Goal: Task Accomplishment & Management: Use online tool/utility

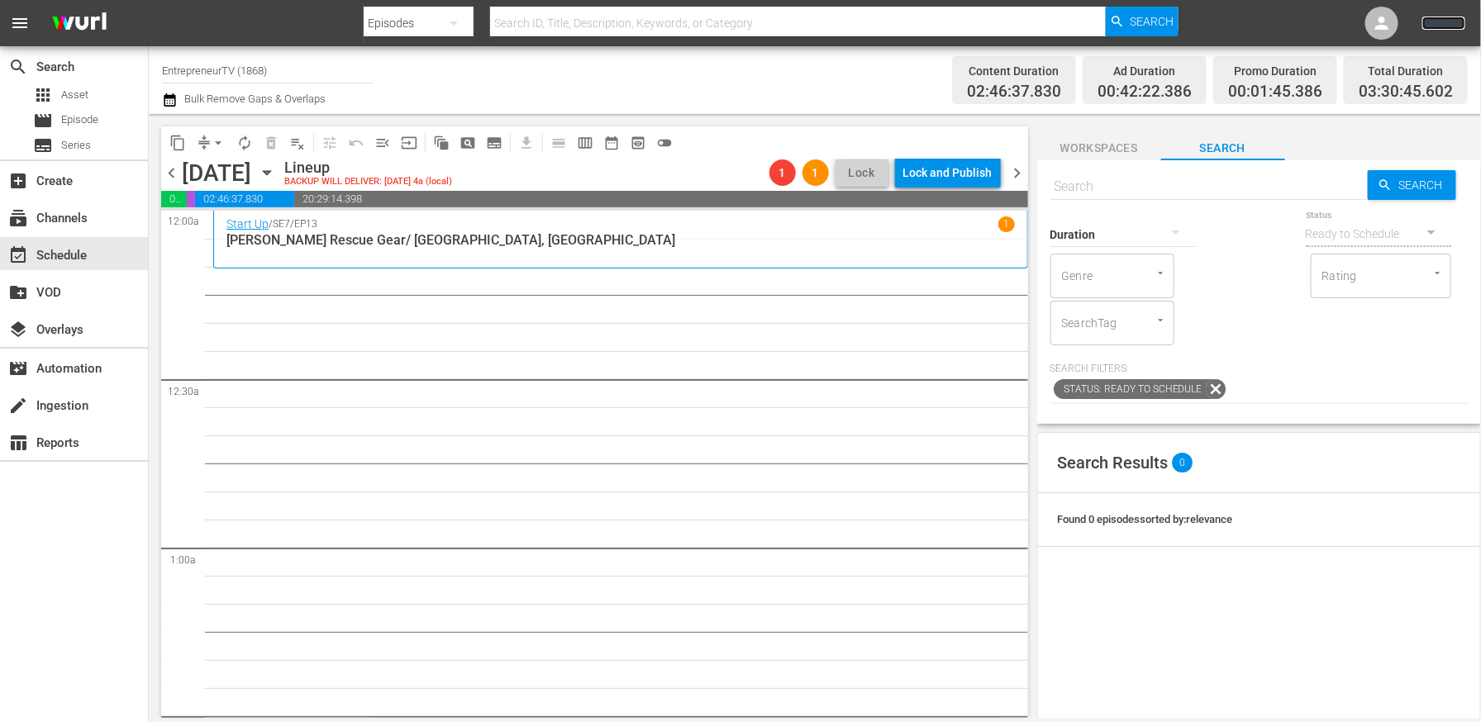
click at [1442, 25] on link "Sign Out" at bounding box center [1443, 23] width 43 height 13
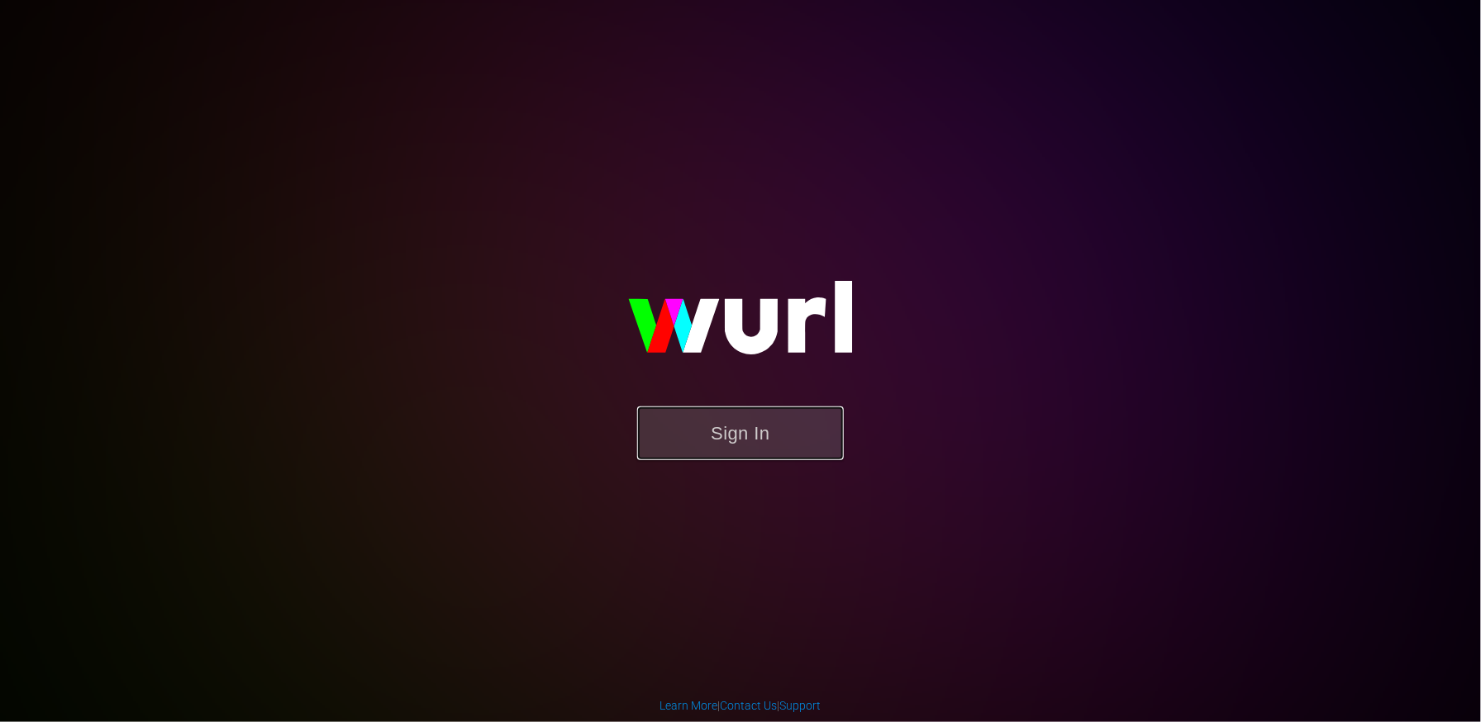
click at [762, 423] on button "Sign In" at bounding box center [740, 434] width 207 height 54
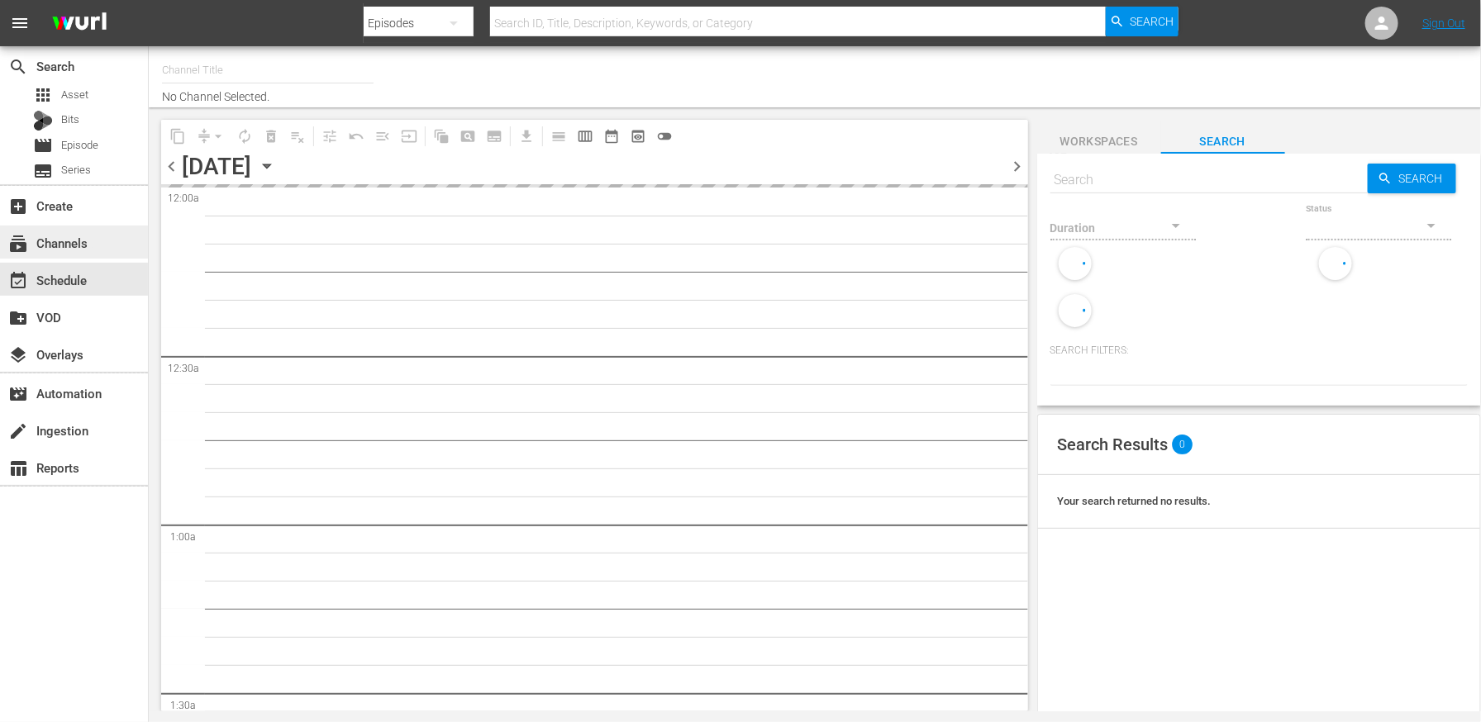
click at [45, 244] on div "subscriptions Channels" at bounding box center [46, 240] width 93 height 15
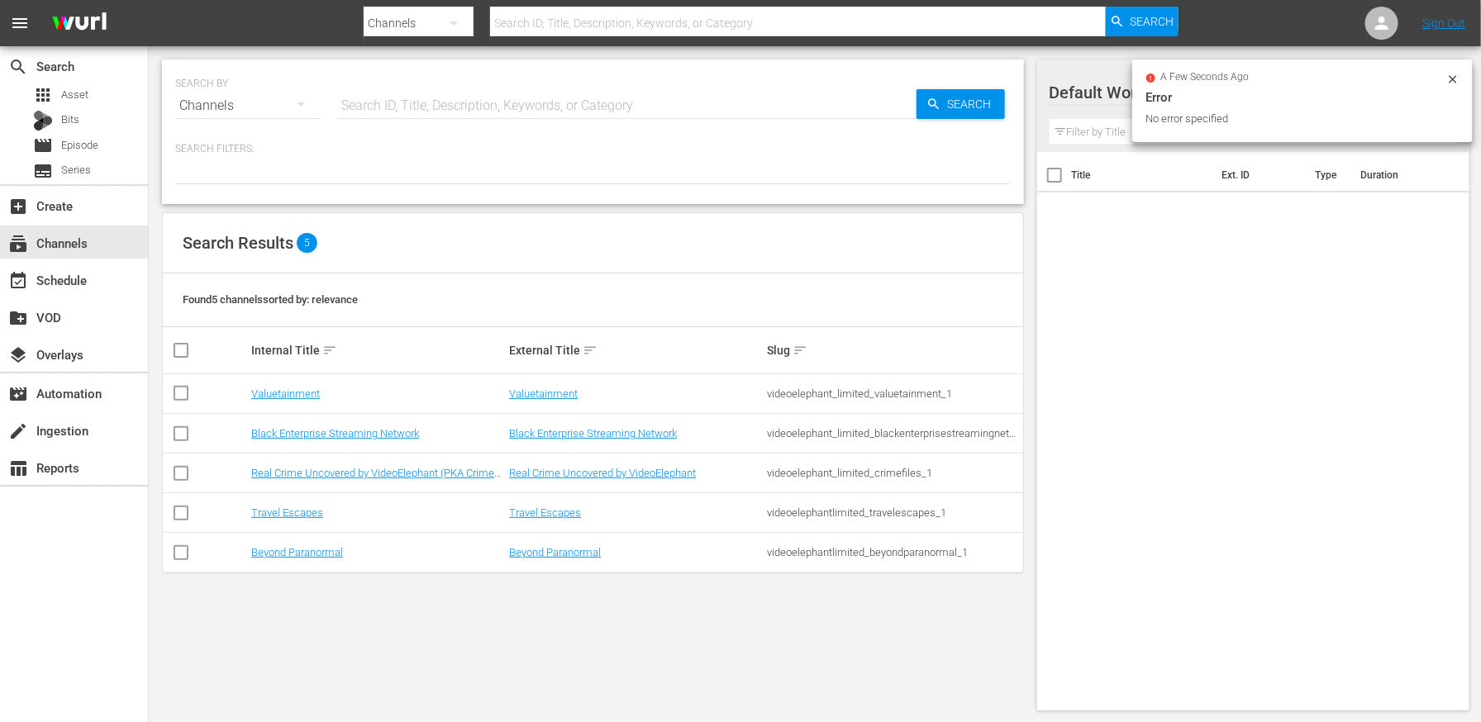
click at [183, 511] on input "checkbox" at bounding box center [181, 517] width 20 height 20
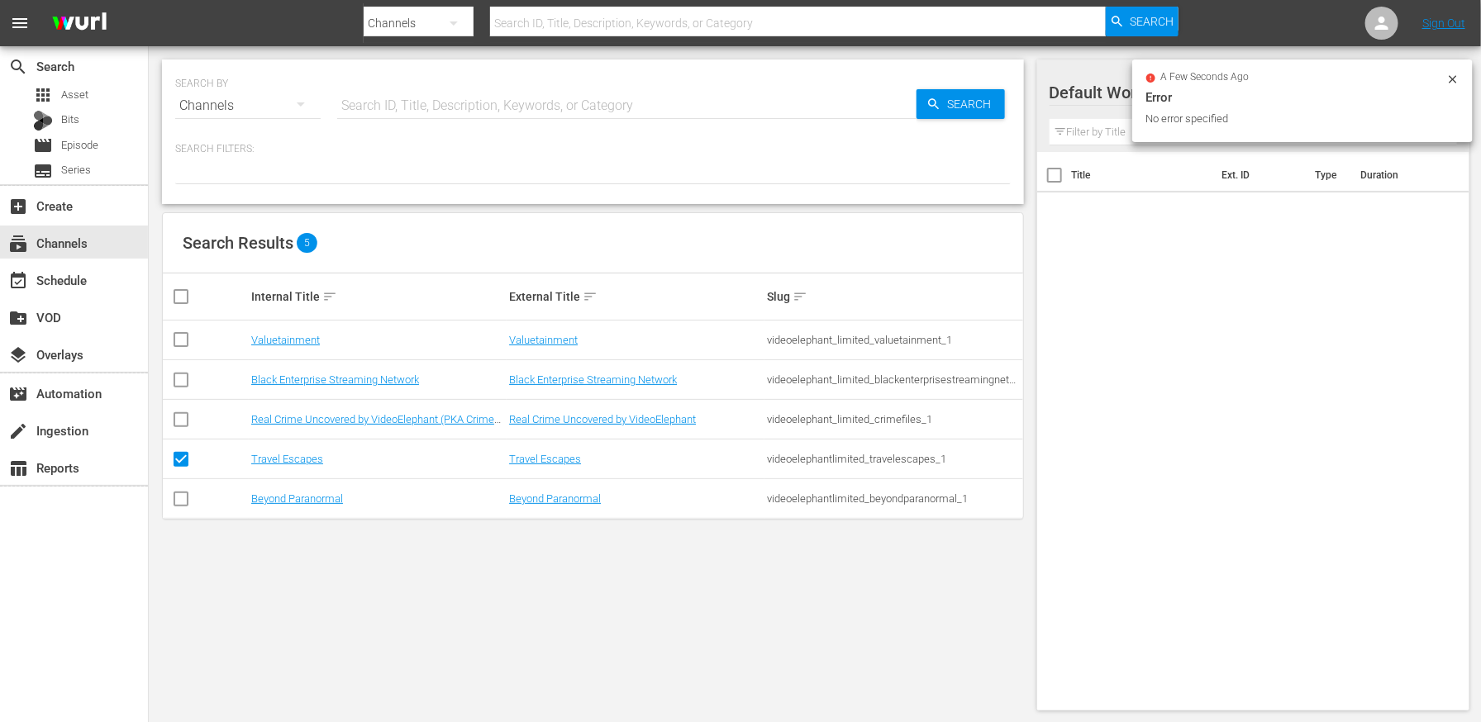
click at [179, 457] on input "checkbox" at bounding box center [181, 463] width 20 height 20
checkbox input "false"
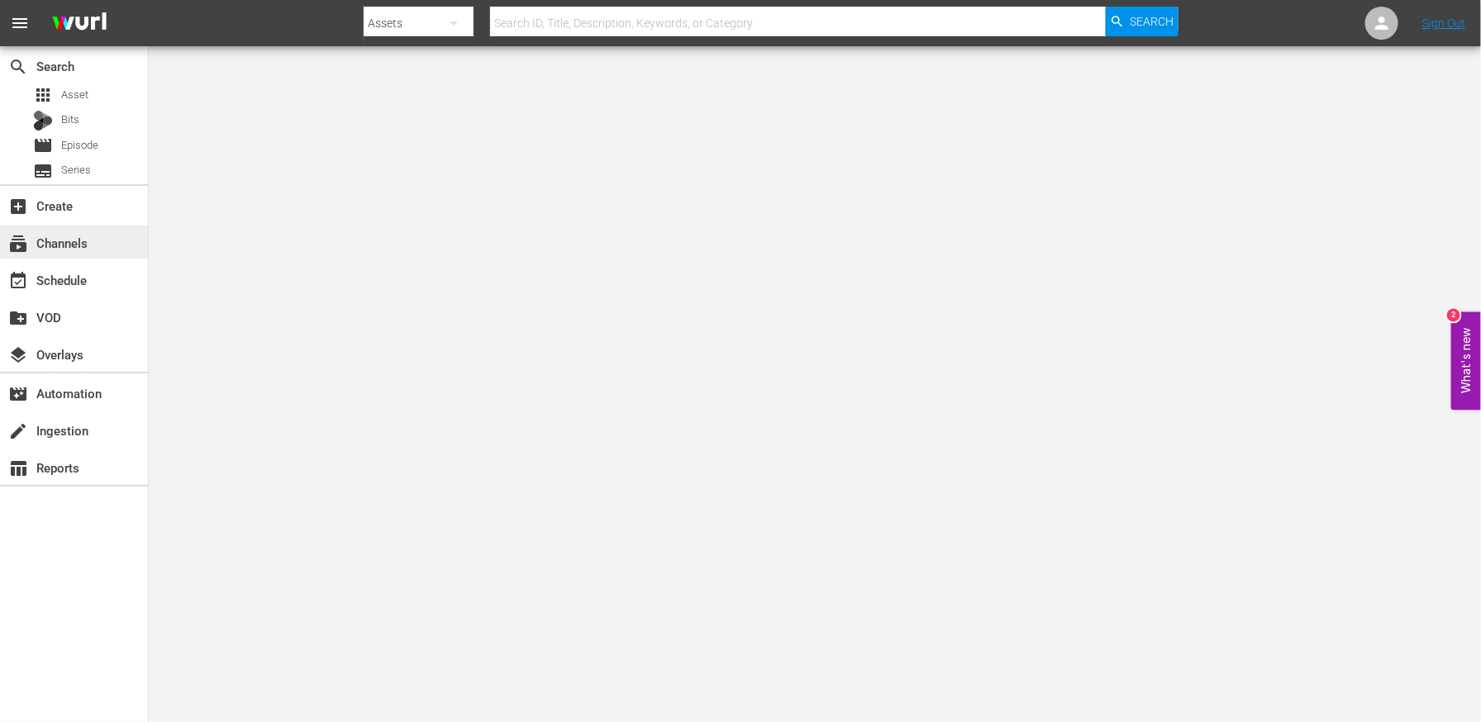
click at [74, 248] on div "subscriptions Channels" at bounding box center [46, 240] width 93 height 15
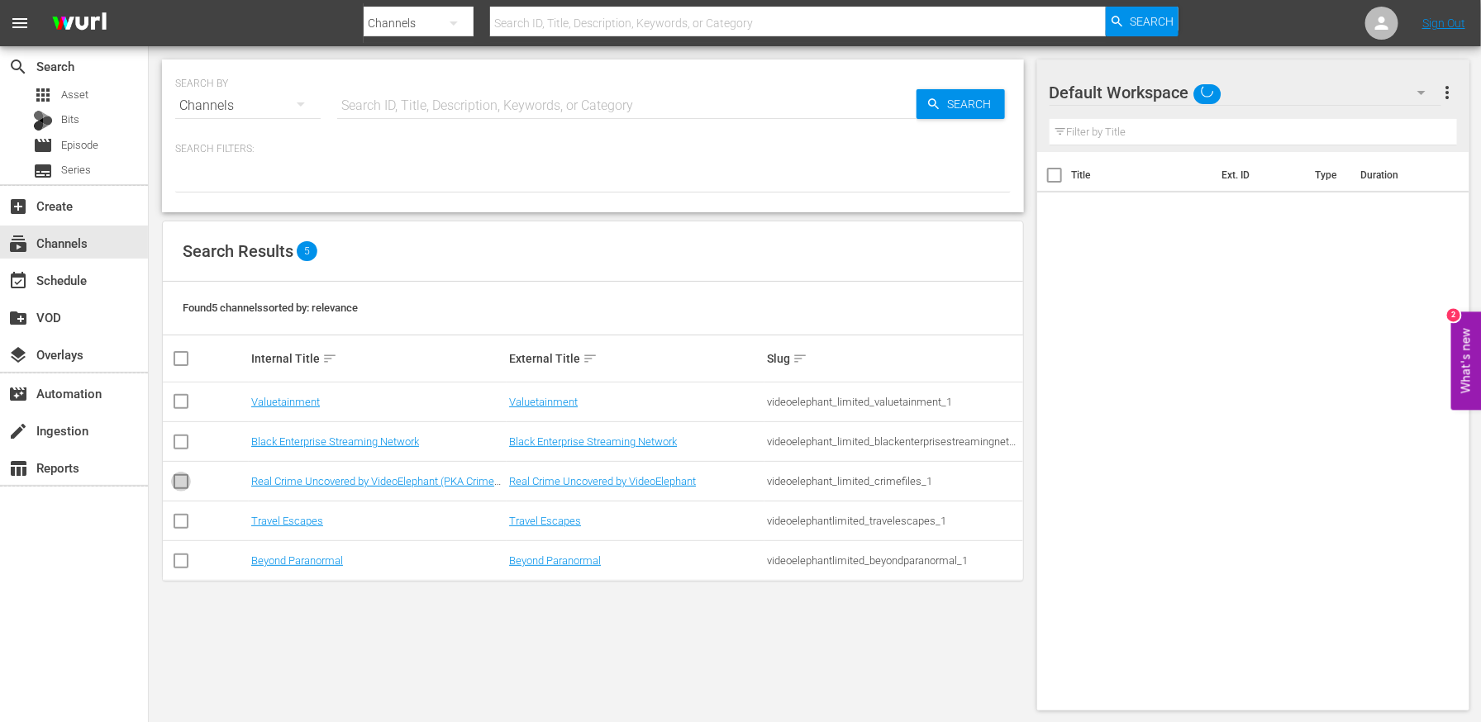
click at [179, 479] on input "checkbox" at bounding box center [181, 485] width 20 height 20
checkbox input "true"
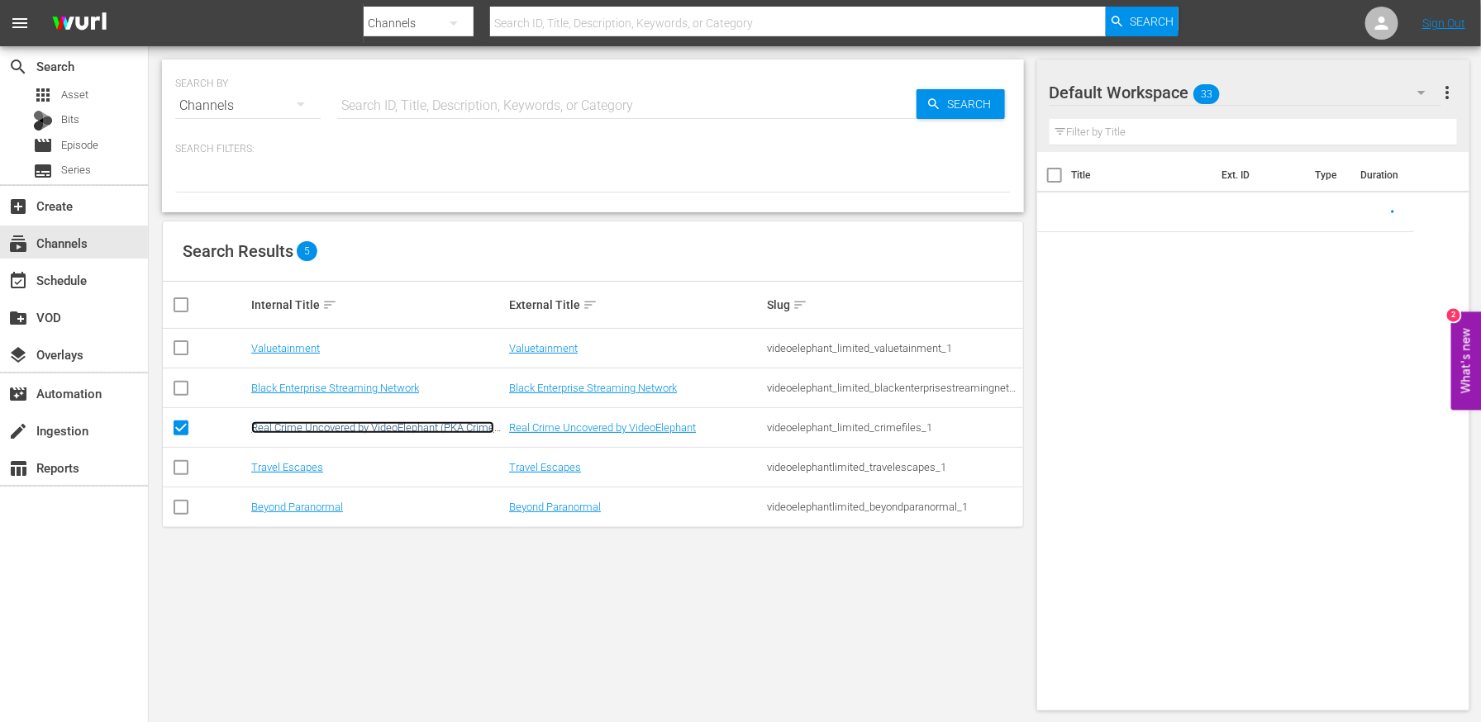
click at [275, 422] on link "Real Crime Uncovered by VideoElephant (PKA Crime Files)" at bounding box center [372, 434] width 243 height 25
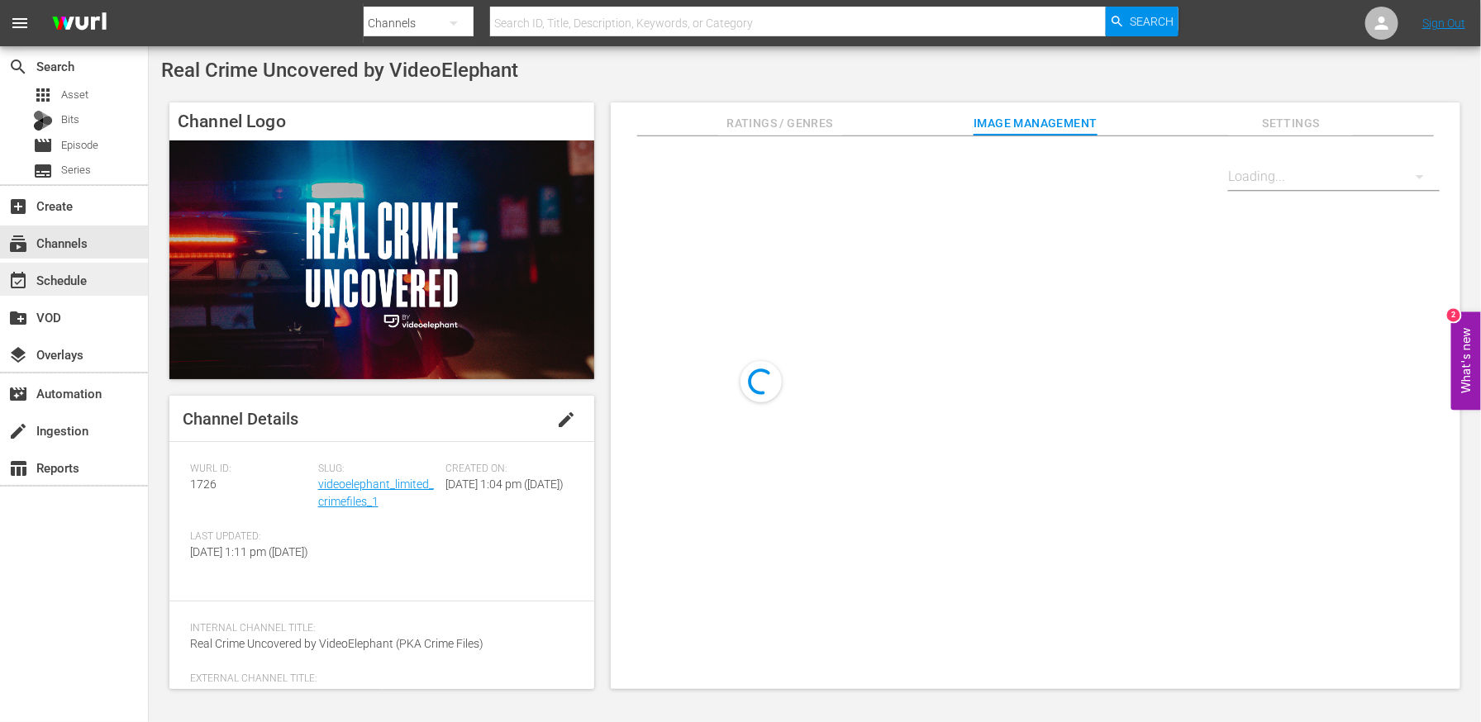
click at [106, 274] on div "event_available Schedule" at bounding box center [74, 279] width 148 height 33
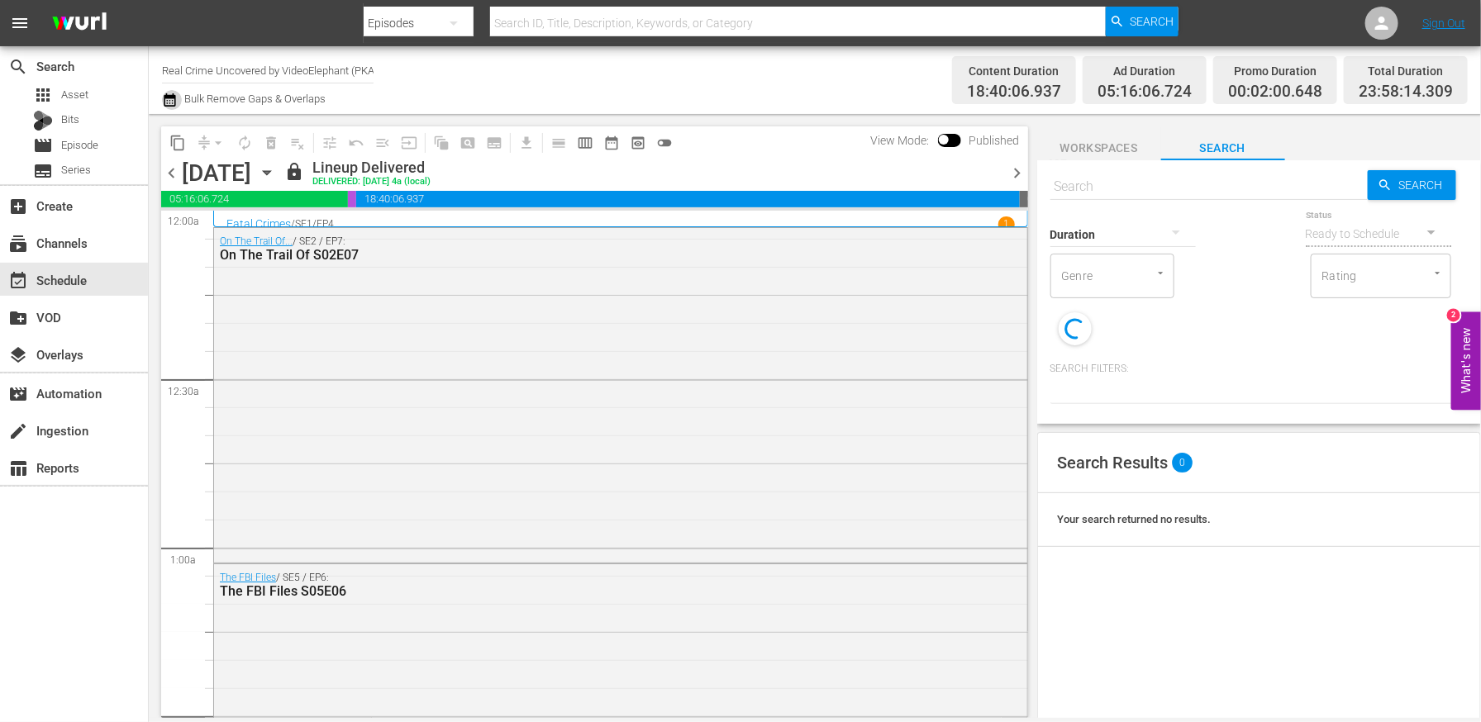
click at [172, 98] on icon "button" at bounding box center [170, 100] width 16 height 20
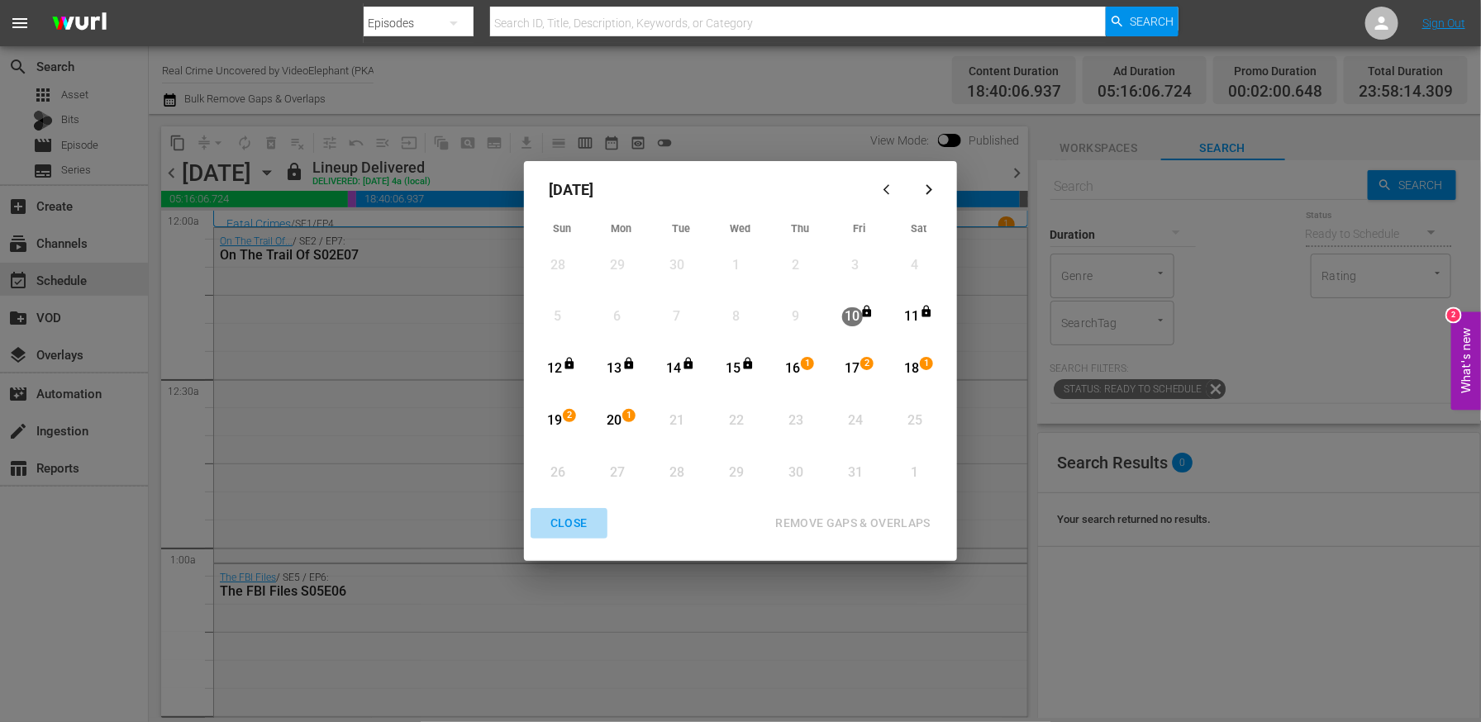
click at [577, 518] on div "CLOSE" at bounding box center [569, 523] width 64 height 21
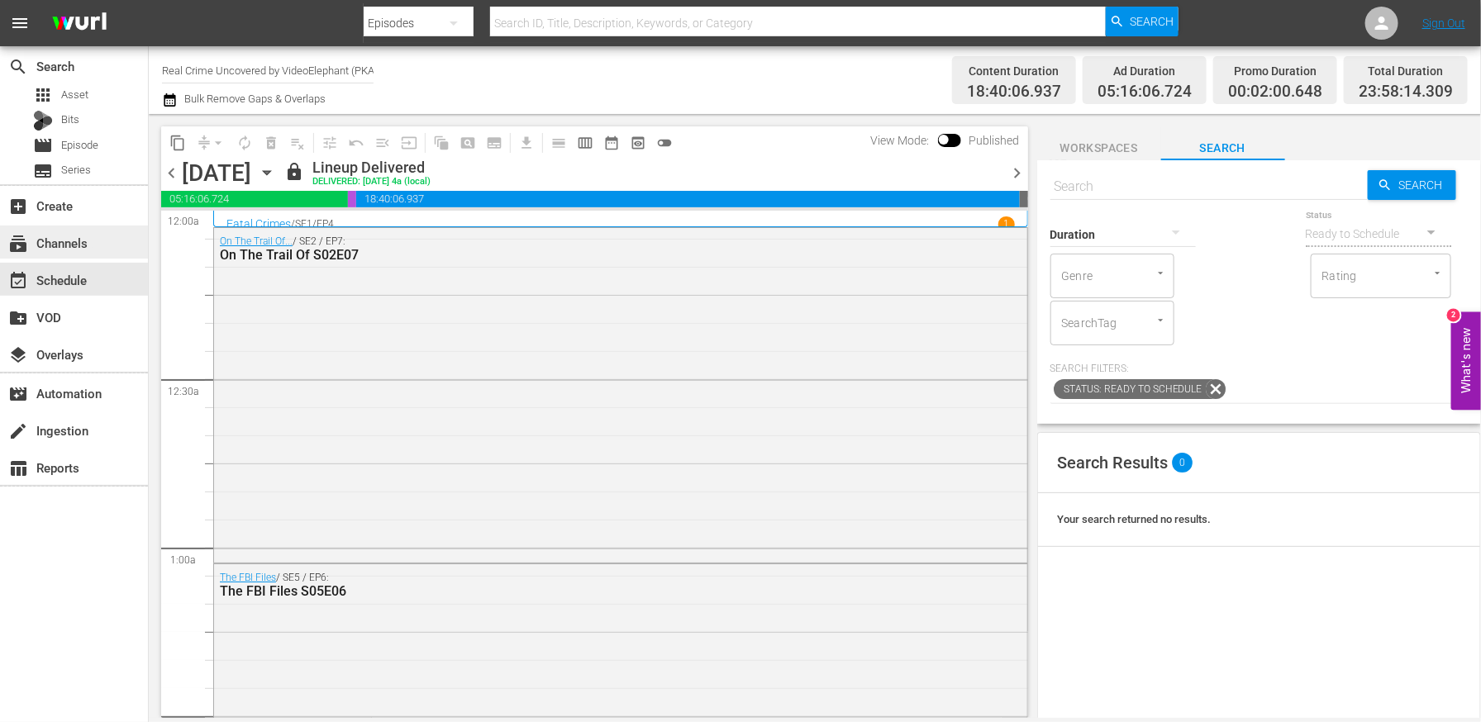
click at [52, 248] on div "subscriptions Channels" at bounding box center [46, 240] width 93 height 15
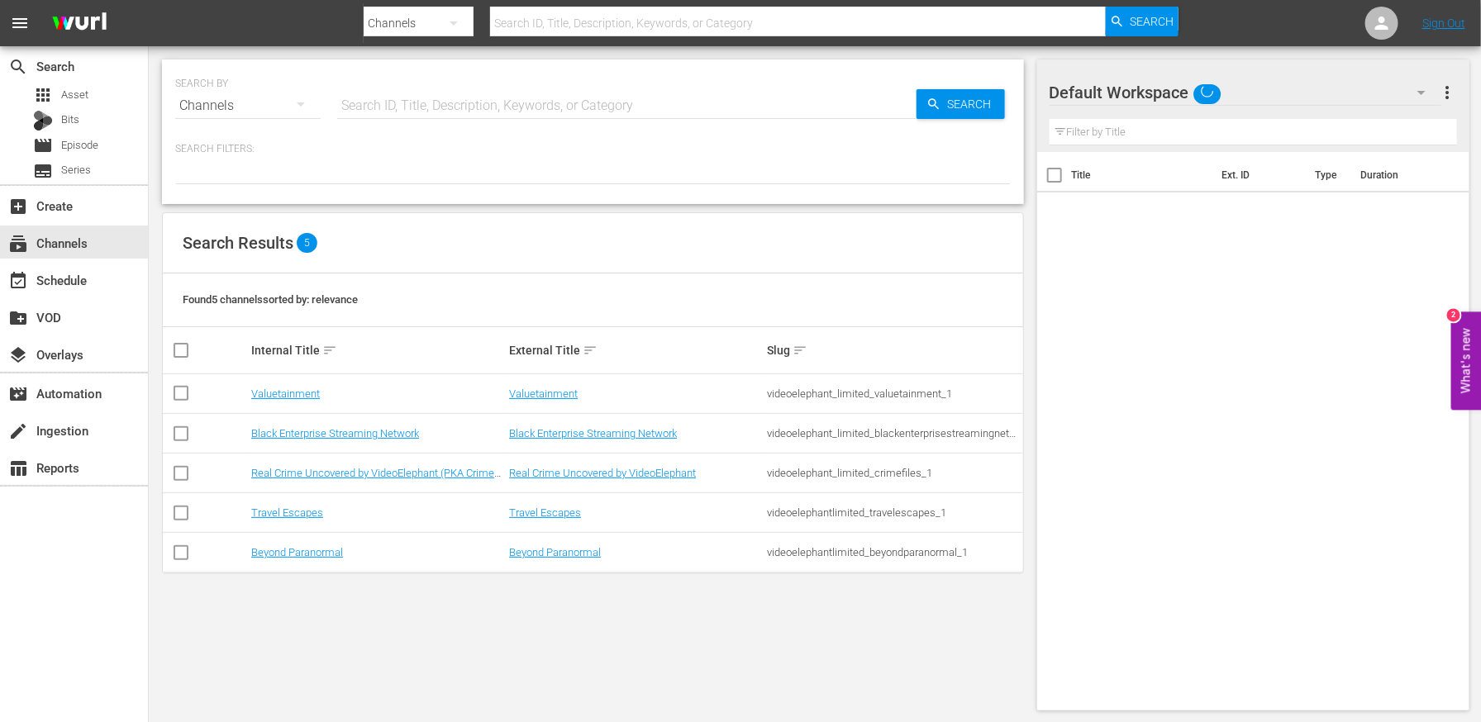
click at [176, 507] on input "checkbox" at bounding box center [181, 517] width 20 height 20
checkbox input "true"
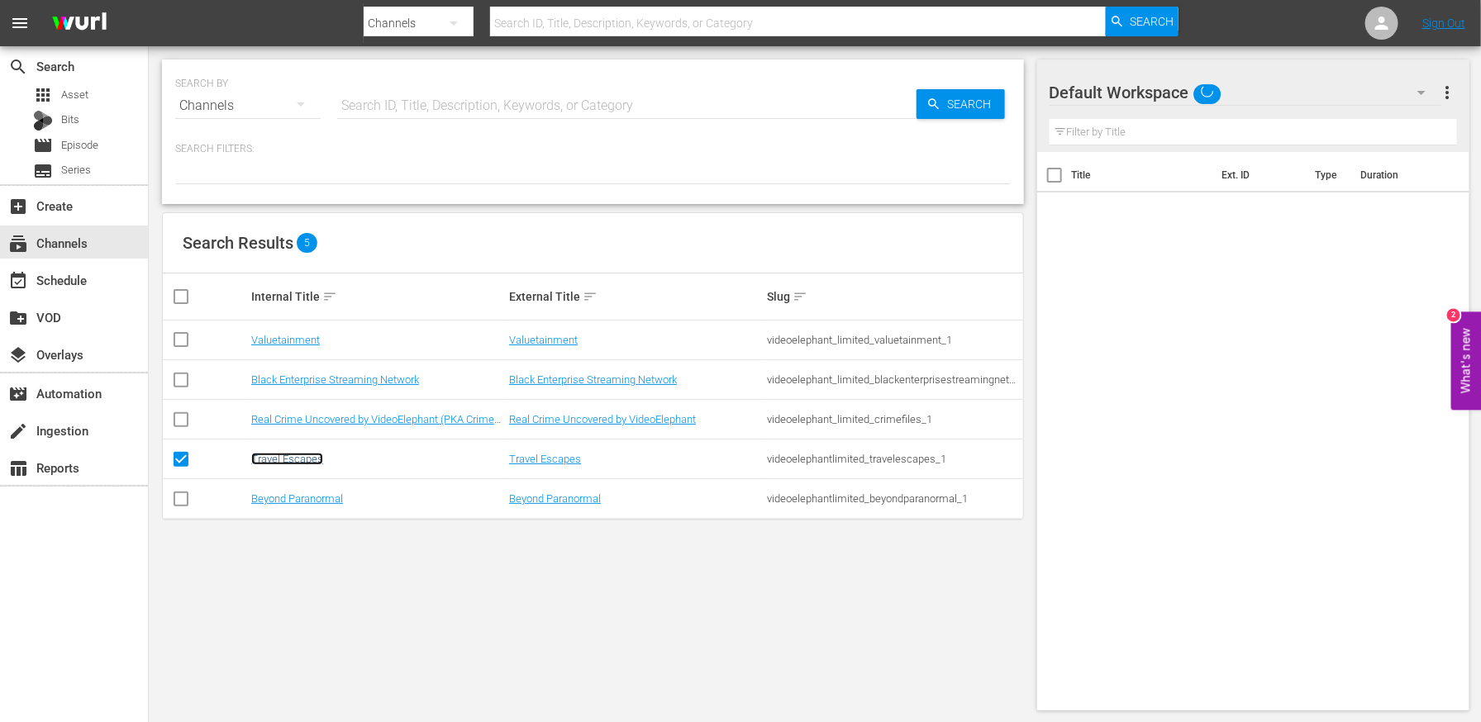
click at [269, 456] on link "Travel Escapes" at bounding box center [287, 459] width 72 height 12
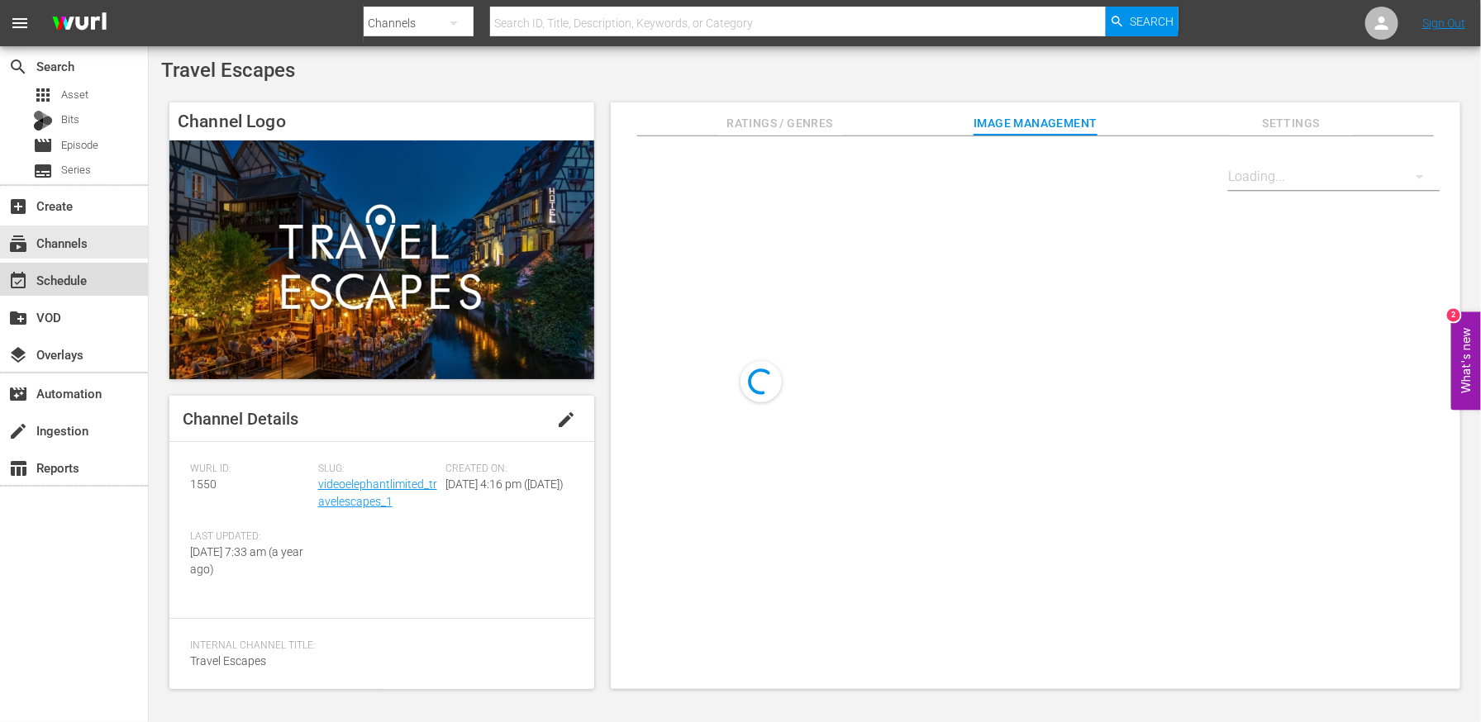
click at [90, 279] on div "event_available Schedule" at bounding box center [46, 277] width 93 height 15
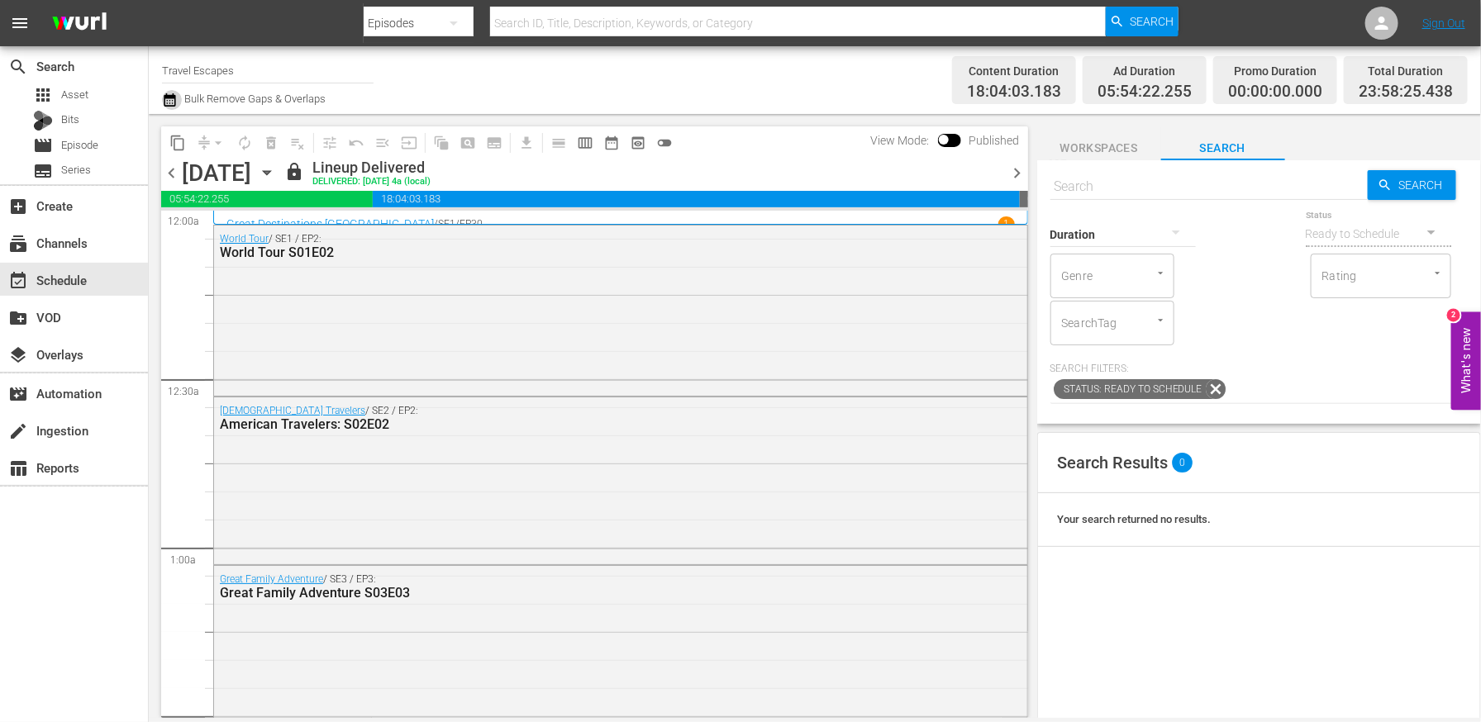
click at [168, 106] on icon "button" at bounding box center [170, 99] width 12 height 13
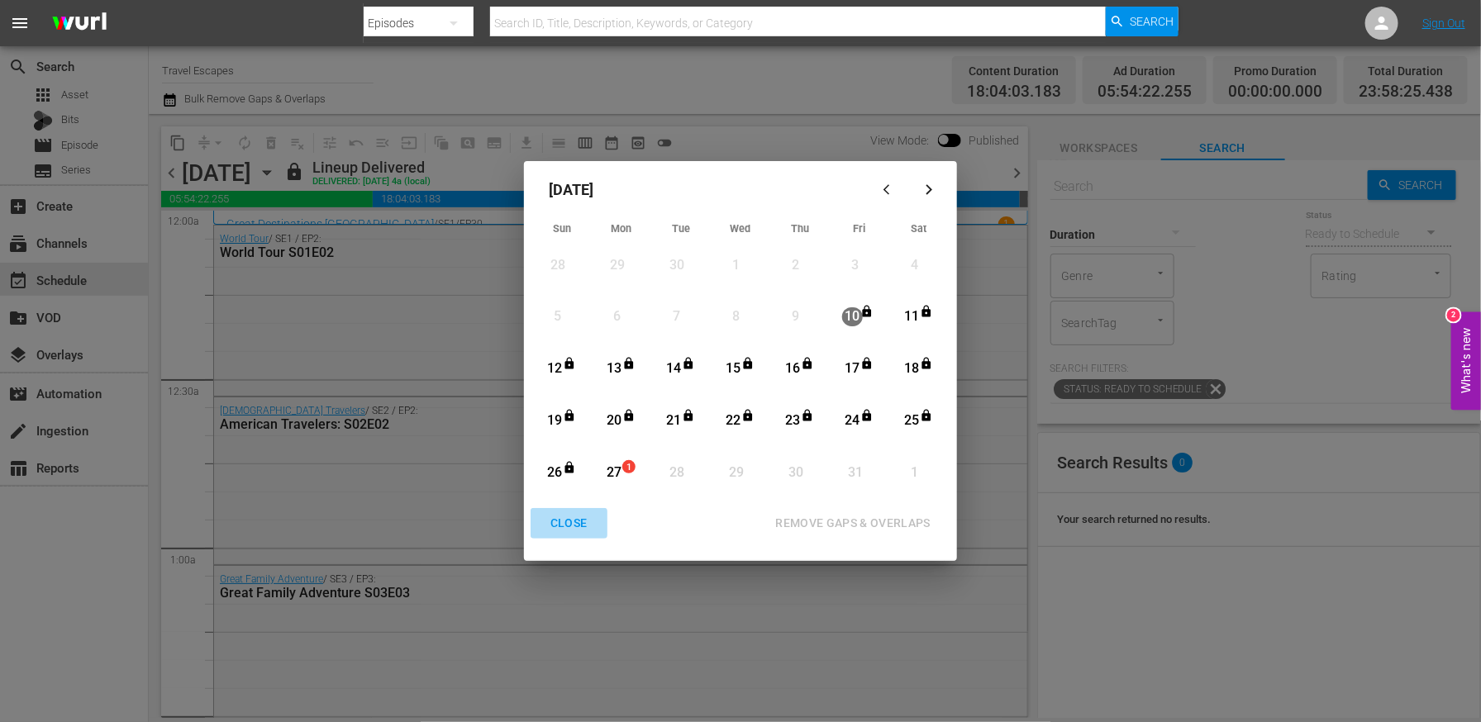
click at [571, 525] on div "CLOSE" at bounding box center [569, 523] width 64 height 21
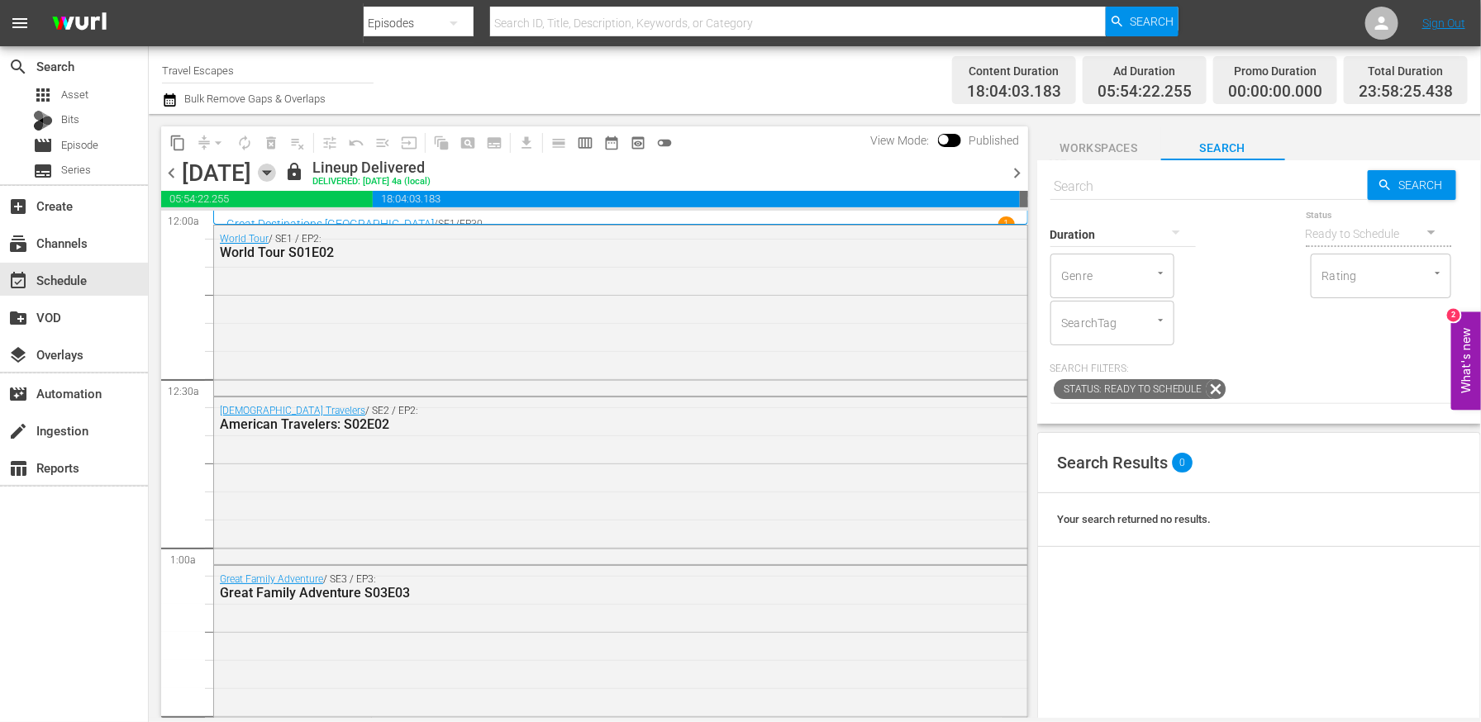
click at [276, 166] on icon "button" at bounding box center [267, 173] width 18 height 18
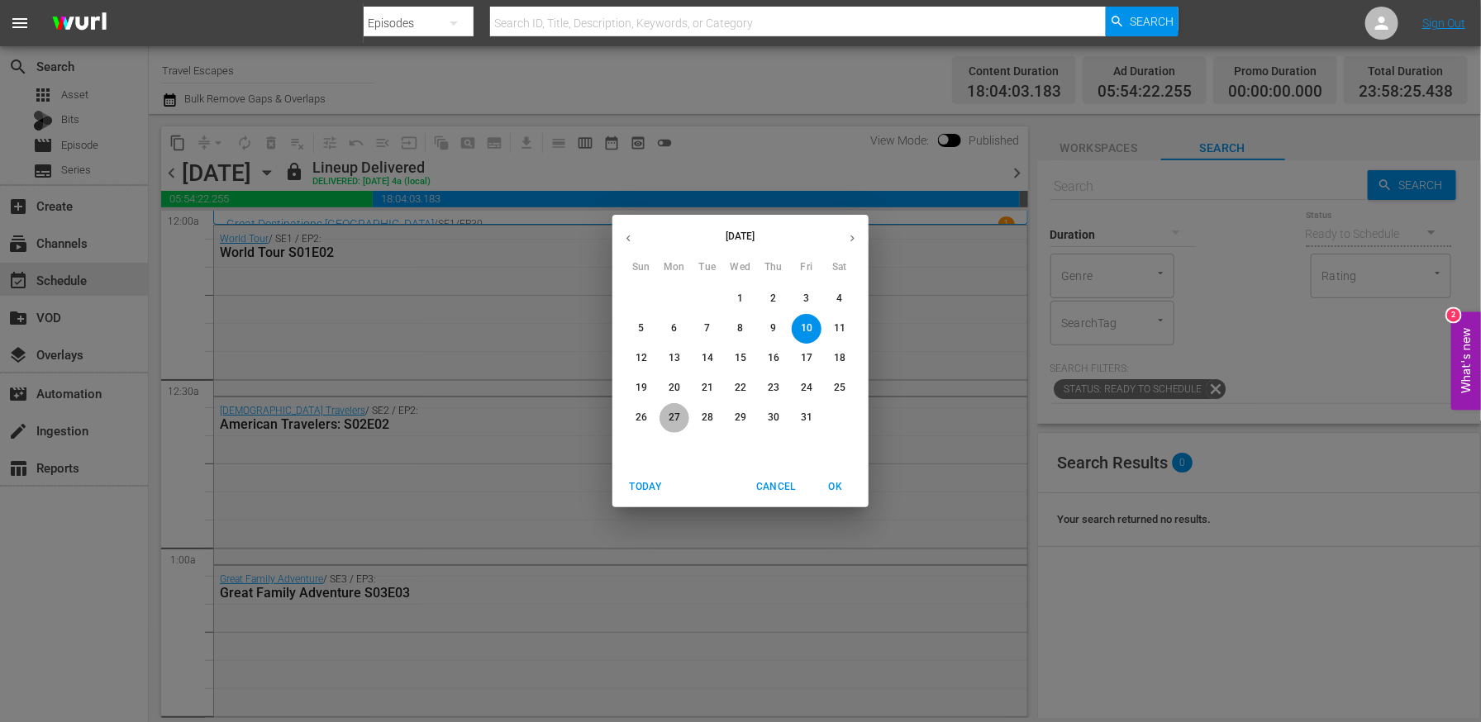
click at [668, 421] on span "27" at bounding box center [675, 418] width 30 height 14
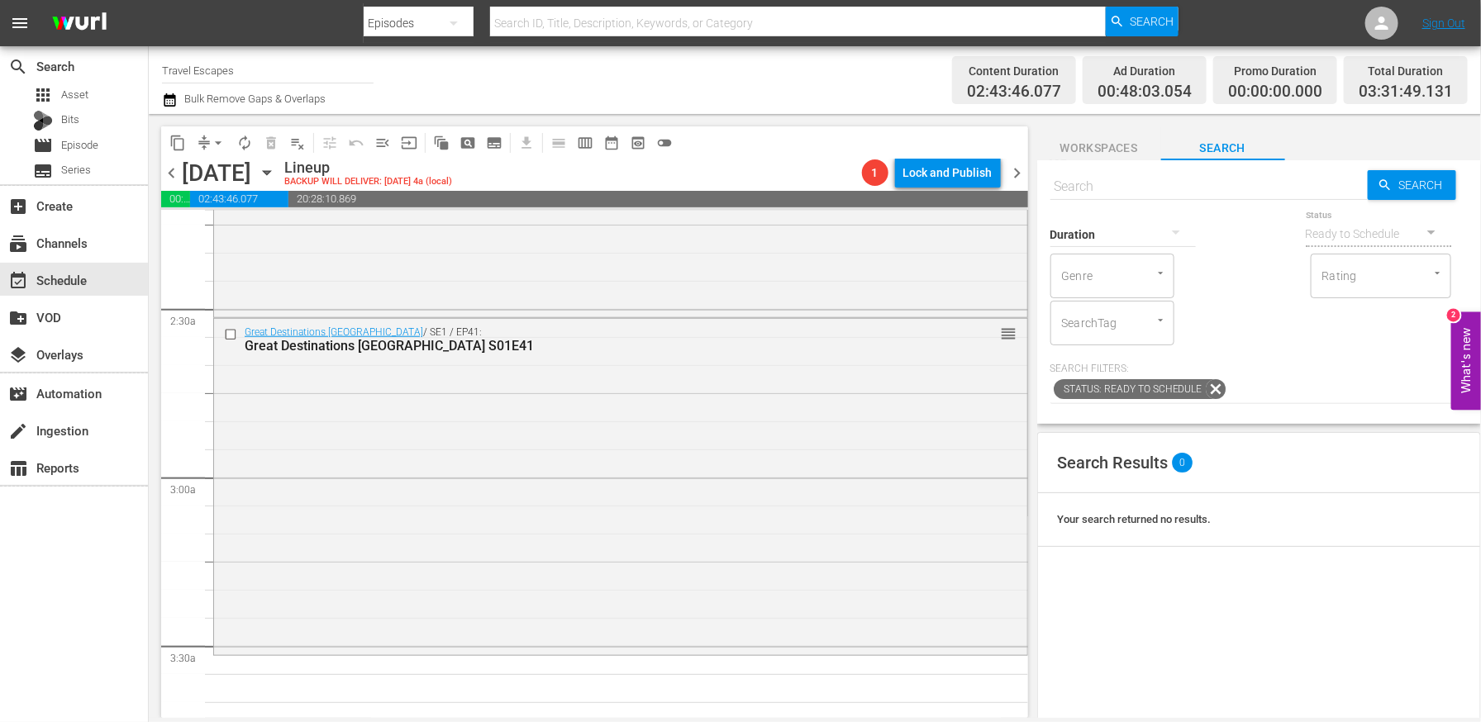
scroll to position [773, 0]
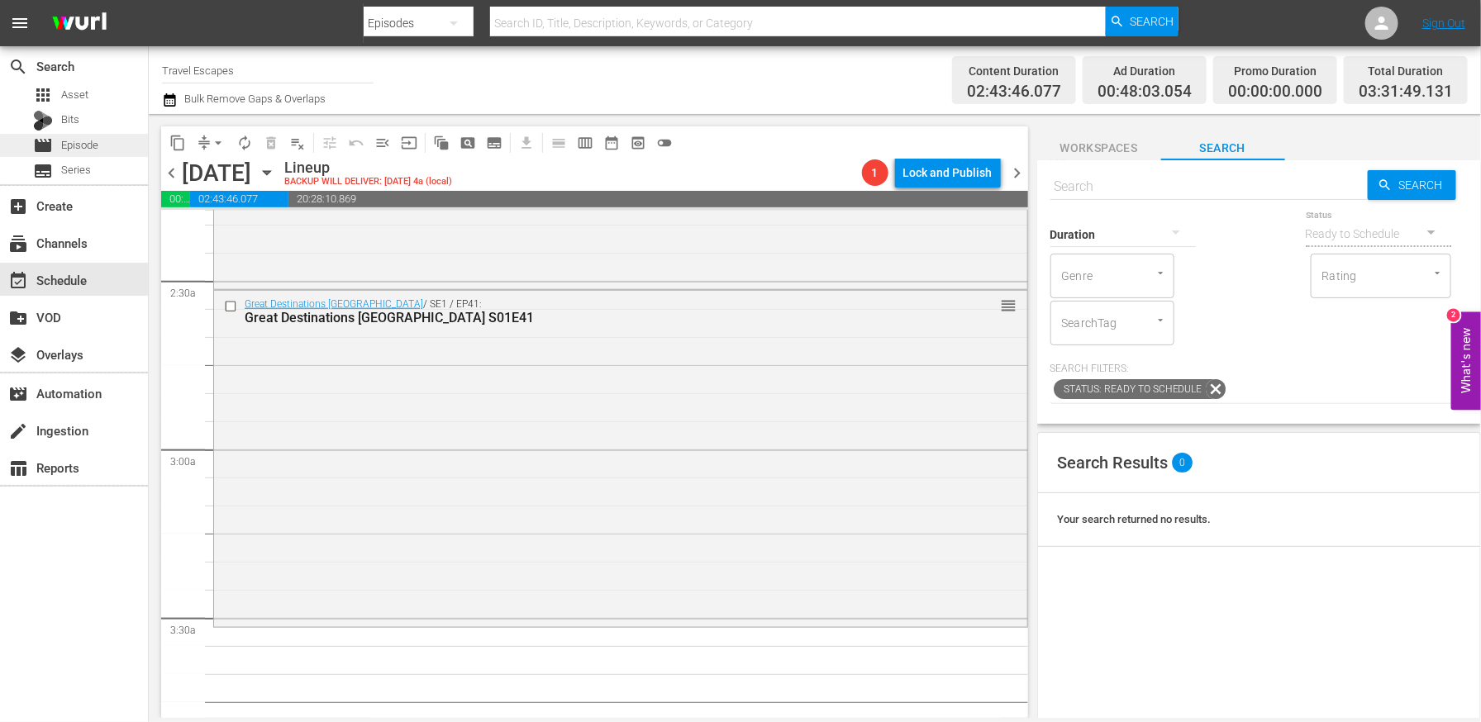
click at [88, 144] on span "Episode" at bounding box center [79, 145] width 37 height 17
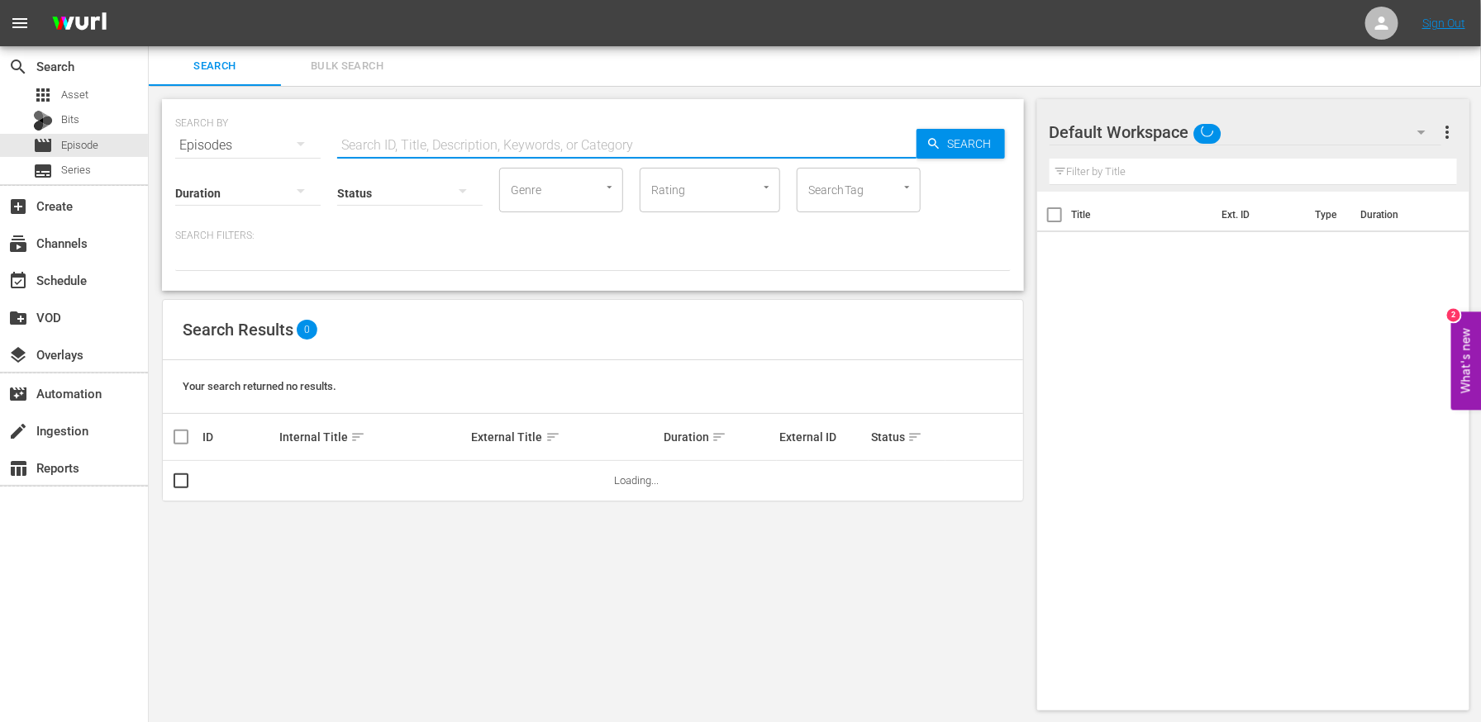
click at [432, 135] on input "text" at bounding box center [626, 146] width 579 height 40
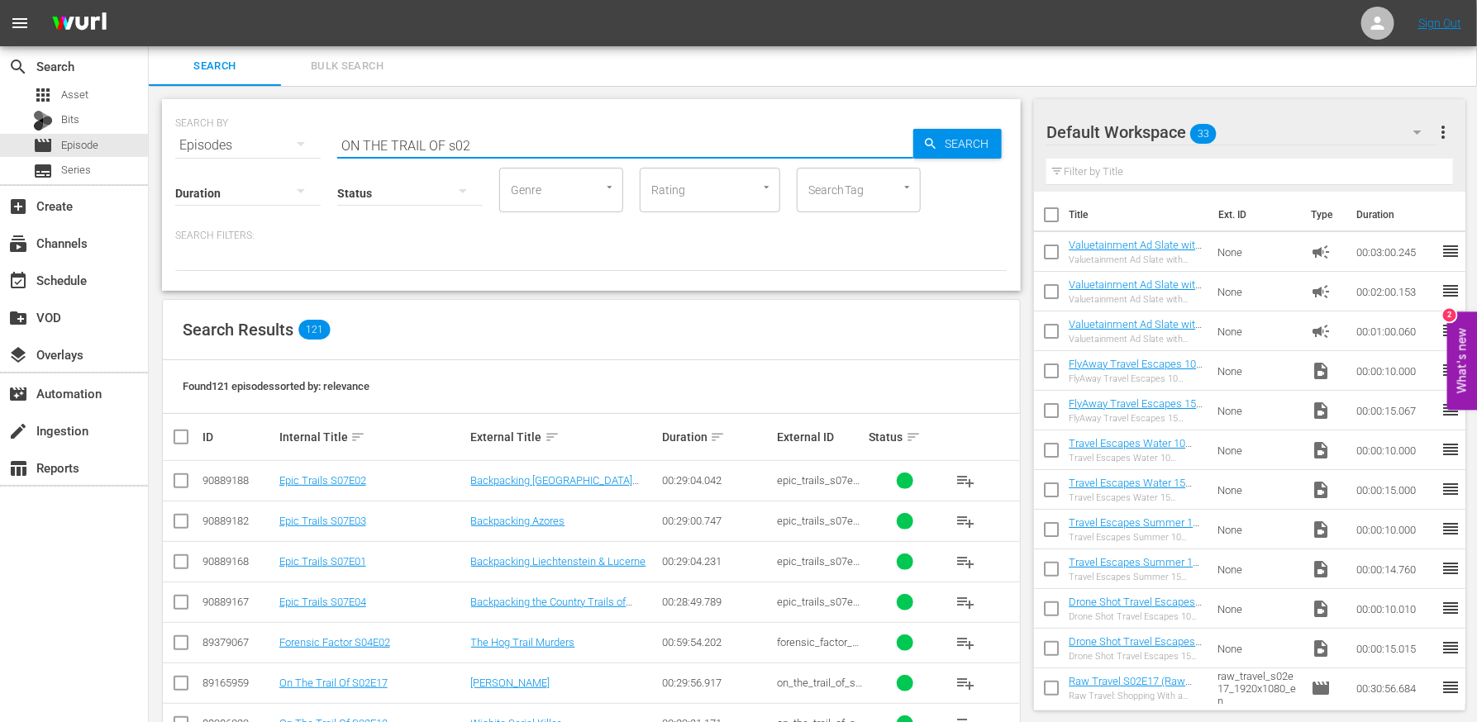
type input "ON THE TRAIL OF s02"
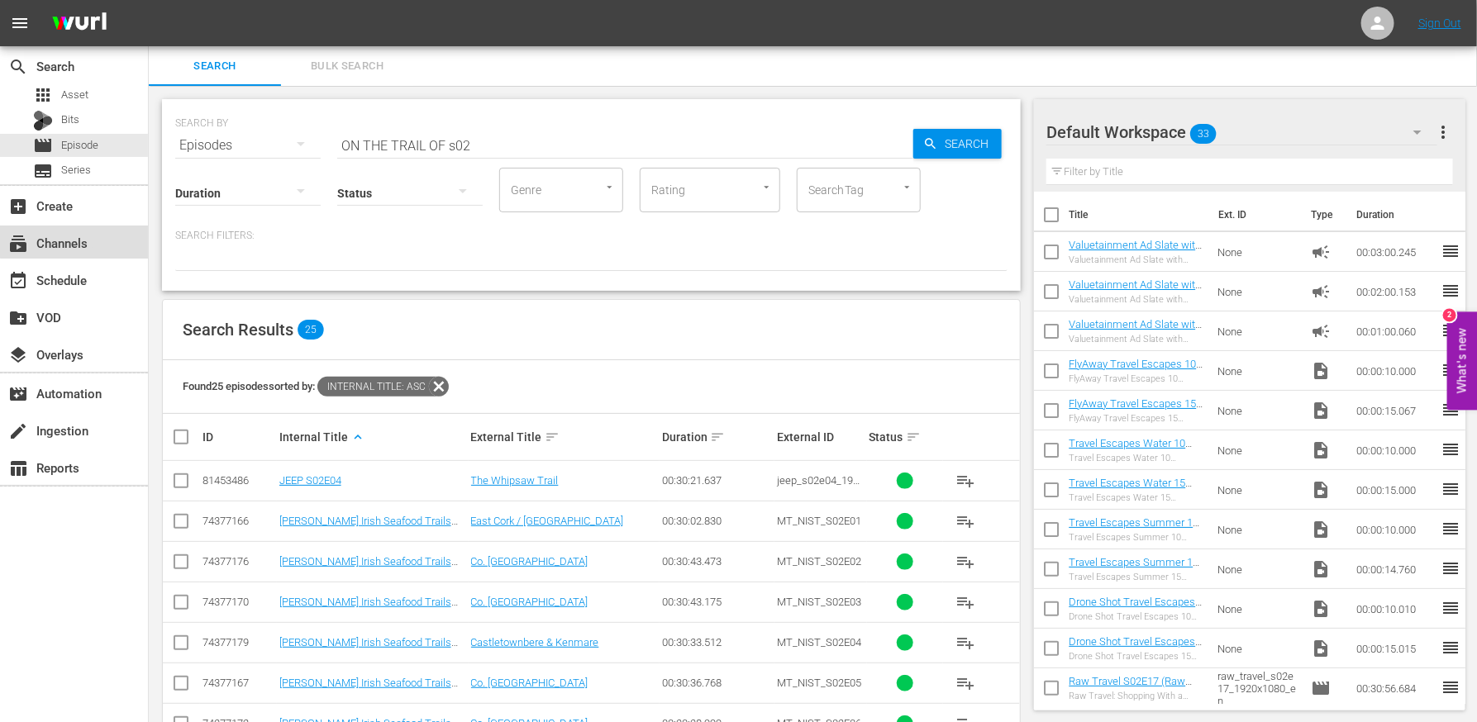
click at [80, 236] on div "subscriptions Channels" at bounding box center [46, 240] width 93 height 15
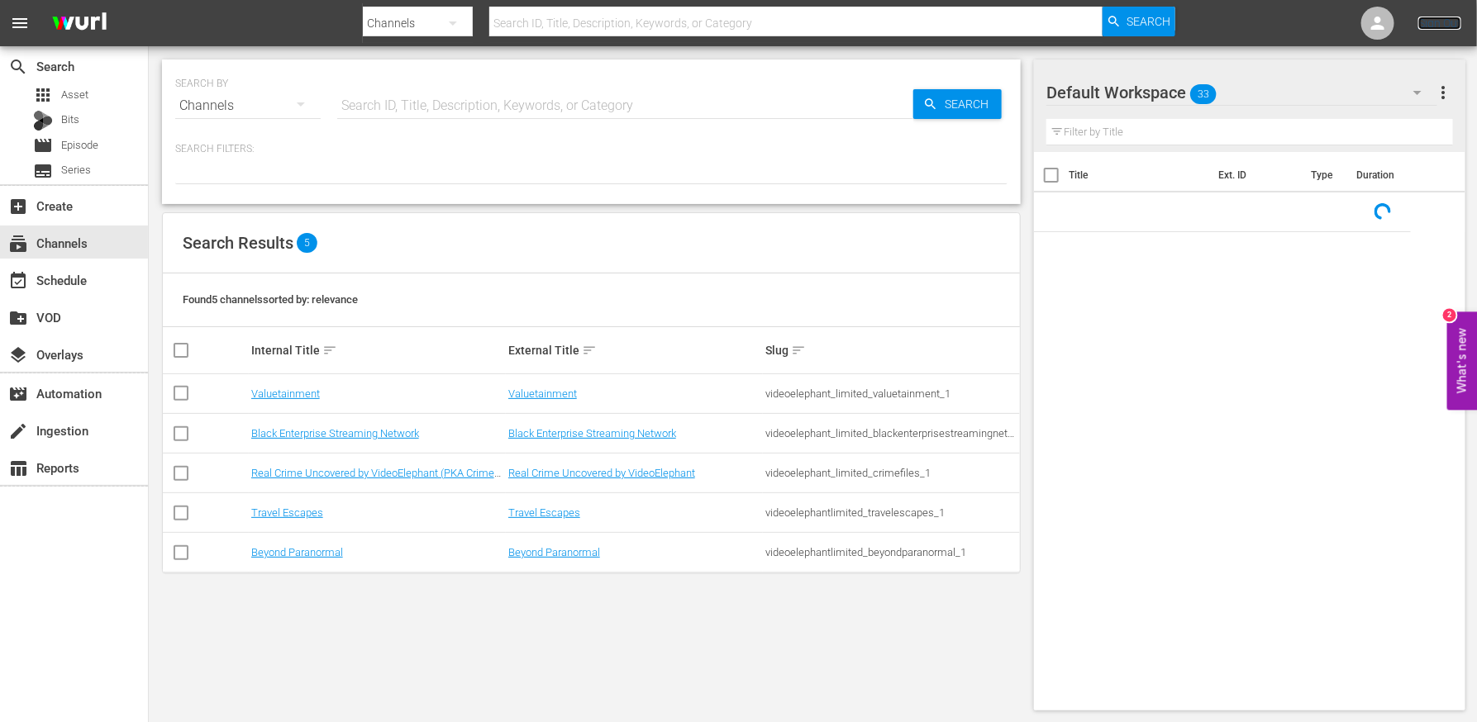
click at [1427, 27] on link "Sign Out" at bounding box center [1439, 23] width 43 height 13
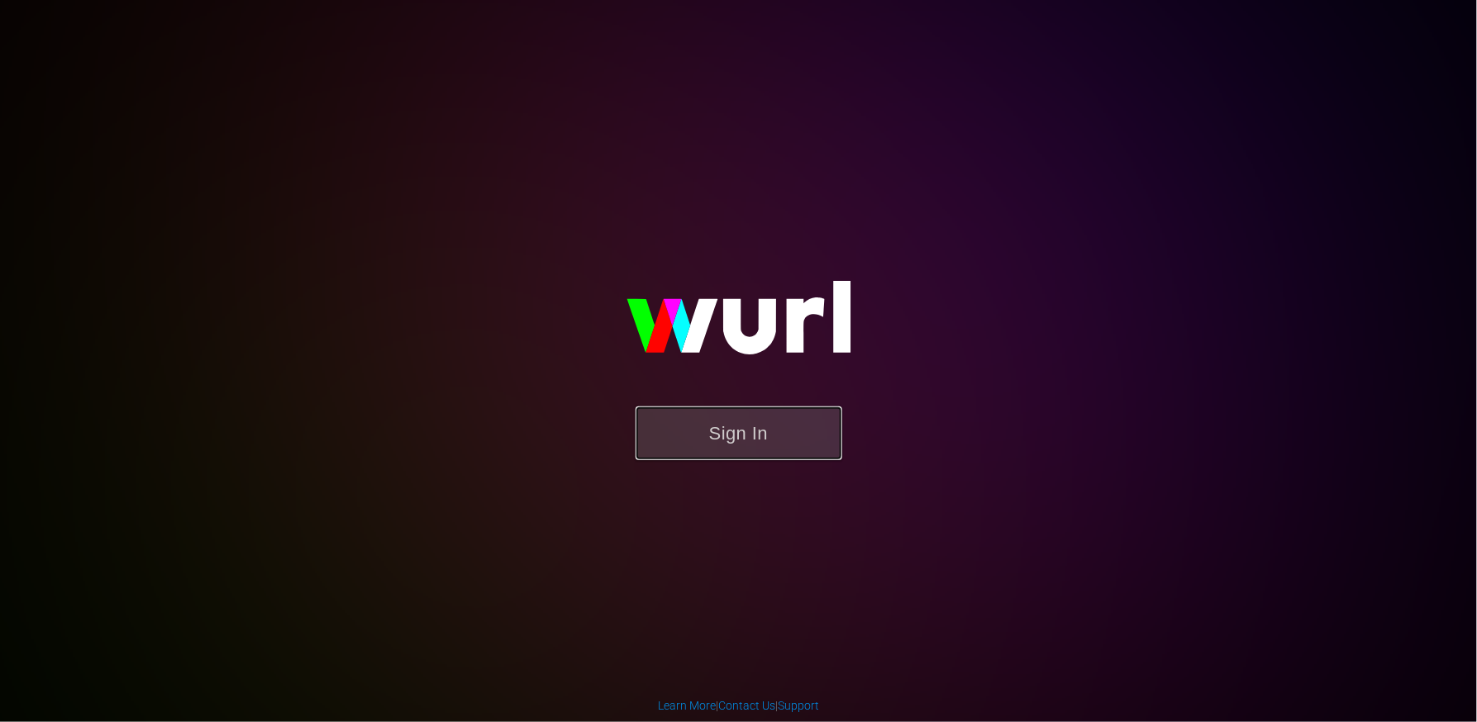
click at [762, 435] on button "Sign In" at bounding box center [739, 434] width 207 height 54
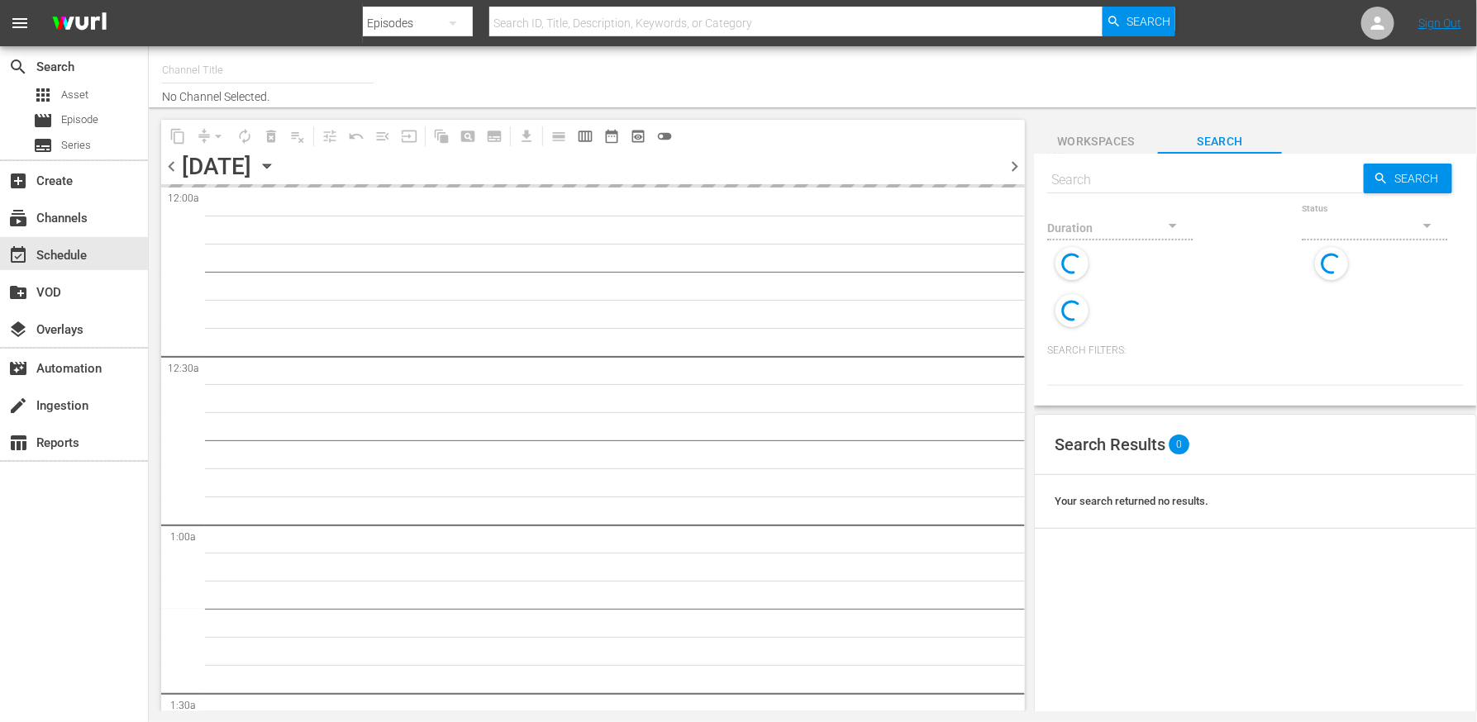
type input "EntrepreneurTV (1868)"
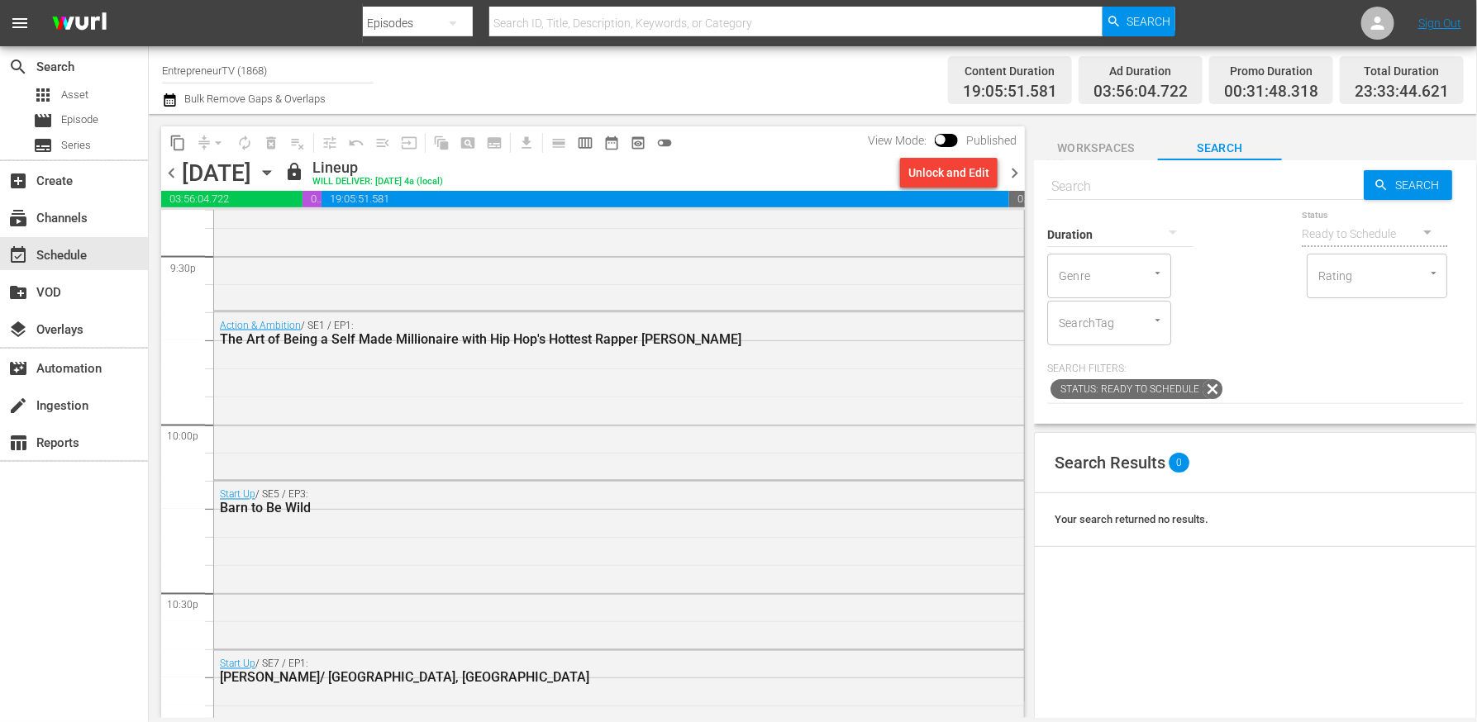
scroll to position [7643, 0]
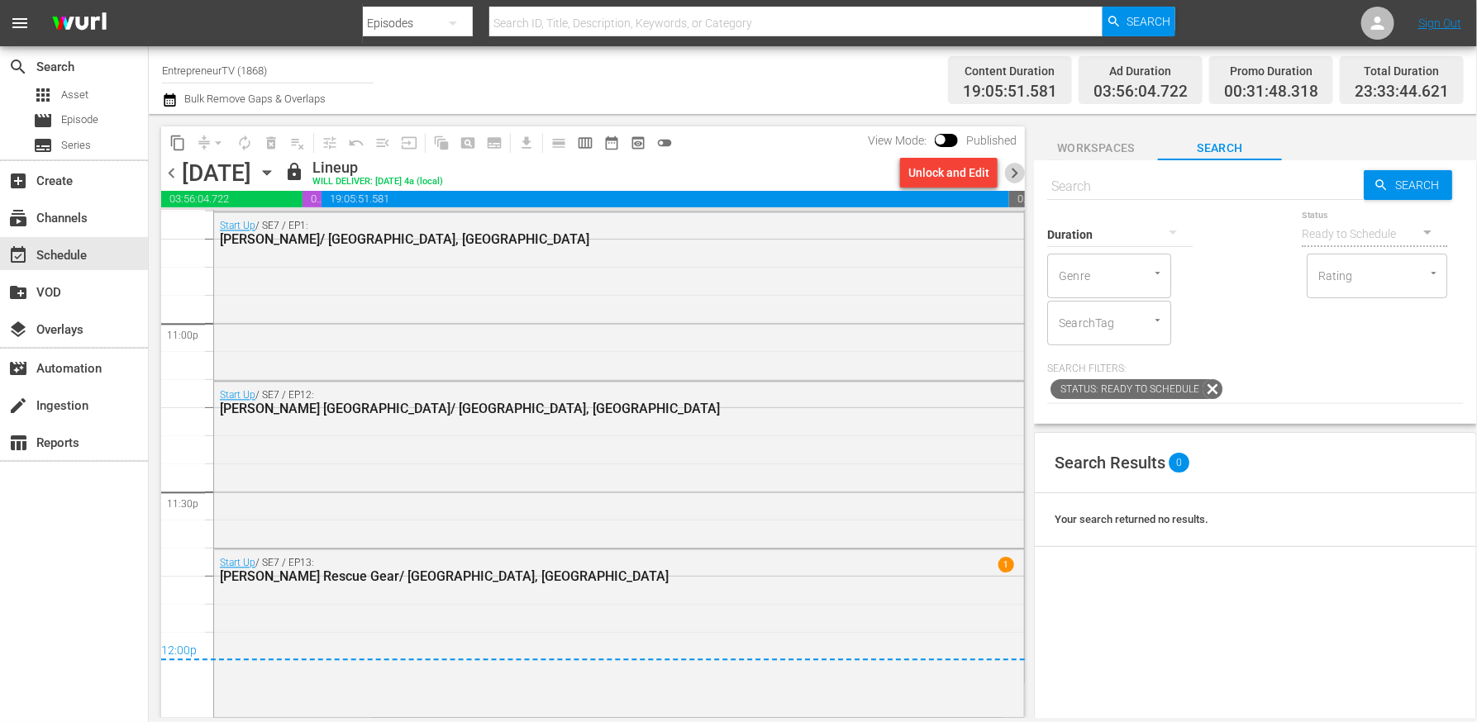
click at [1012, 170] on span "chevron_right" at bounding box center [1014, 173] width 21 height 21
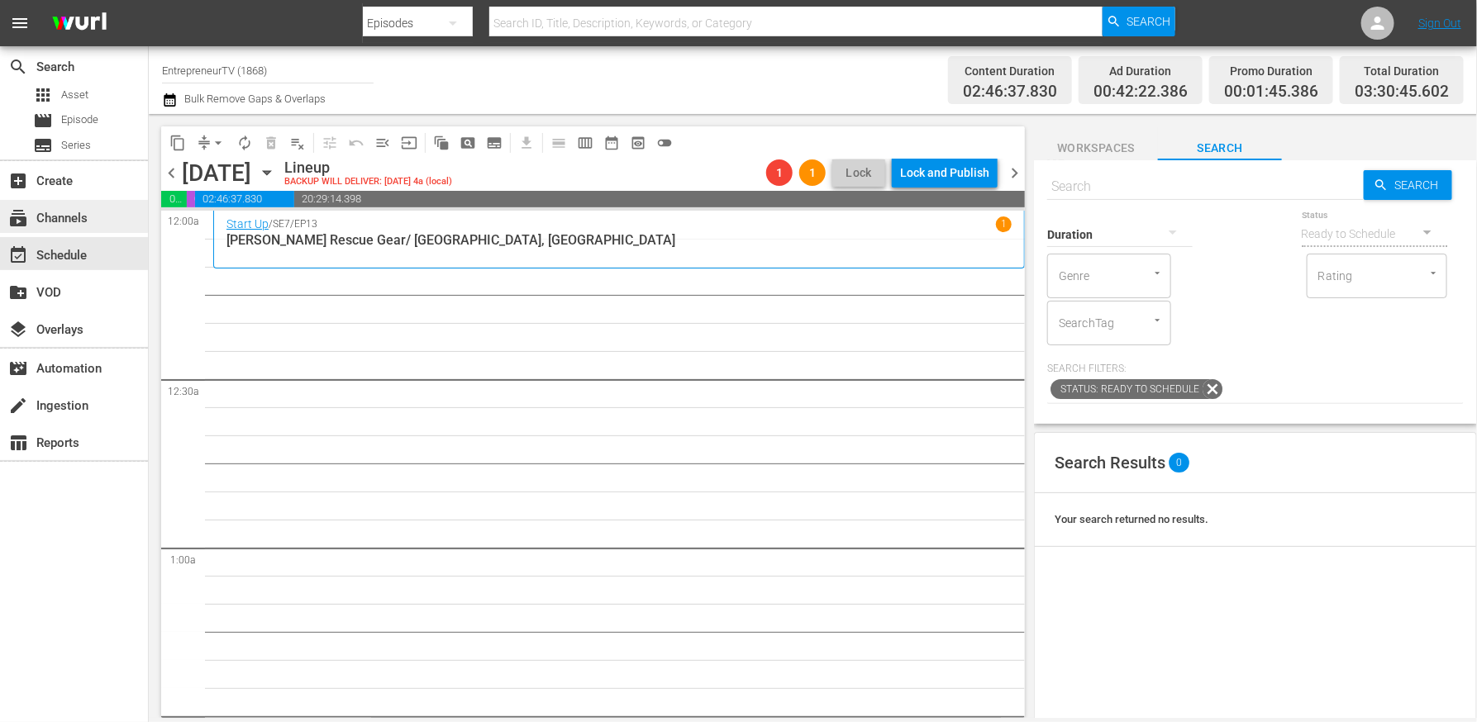
click at [50, 219] on div "subscriptions Channels" at bounding box center [46, 215] width 93 height 15
